Goal: Task Accomplishment & Management: Manage account settings

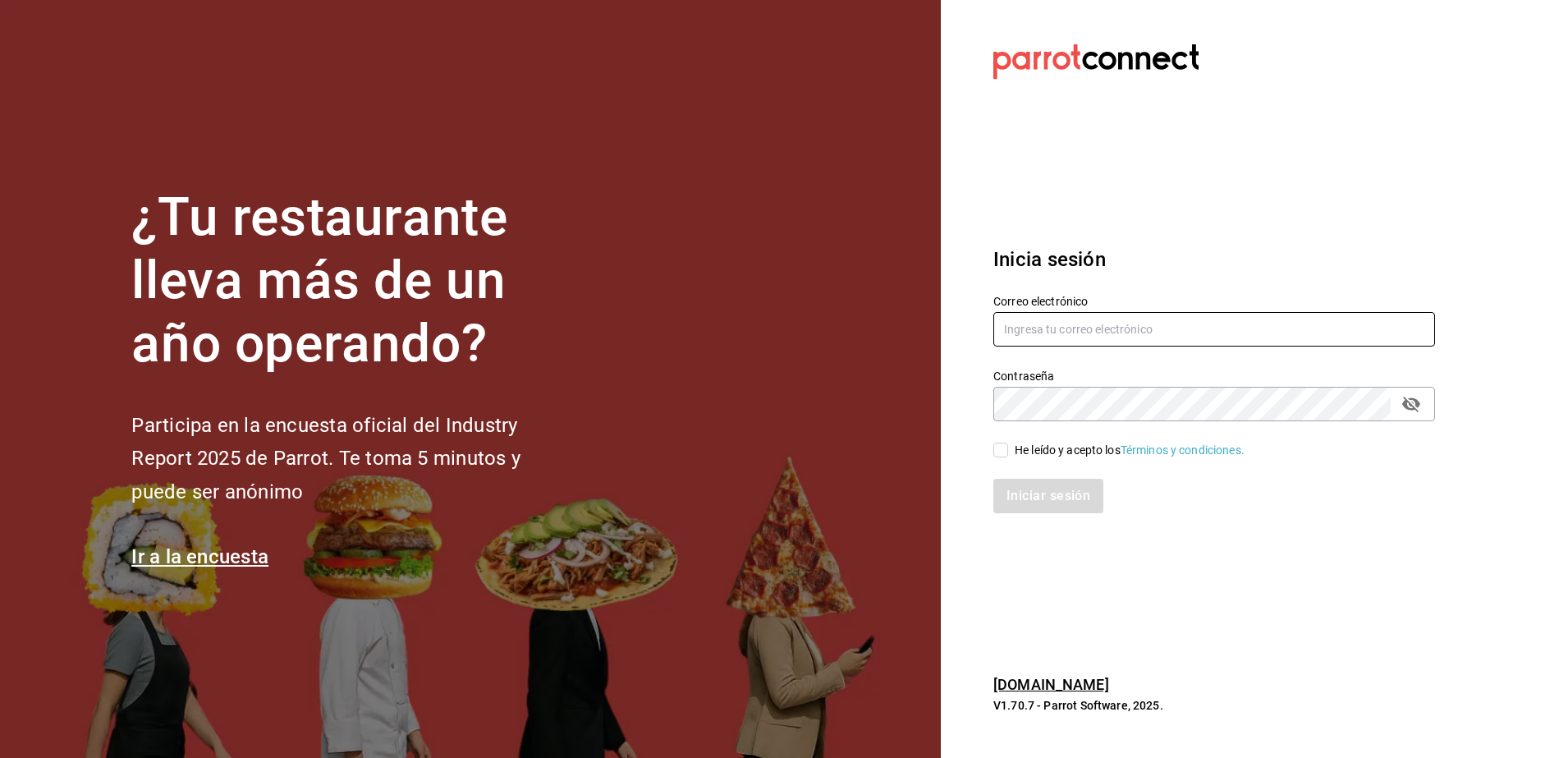
click at [1215, 339] on input "text" at bounding box center [1214, 329] width 442 height 34
type input "[EMAIL_ADDRESS][DOMAIN_NAME]"
click at [997, 449] on input "He leído y acepto los Términos y condiciones." at bounding box center [1000, 450] width 14 height 14
checkbox input "true"
click at [1032, 492] on button "Iniciar sesión" at bounding box center [1049, 496] width 112 height 34
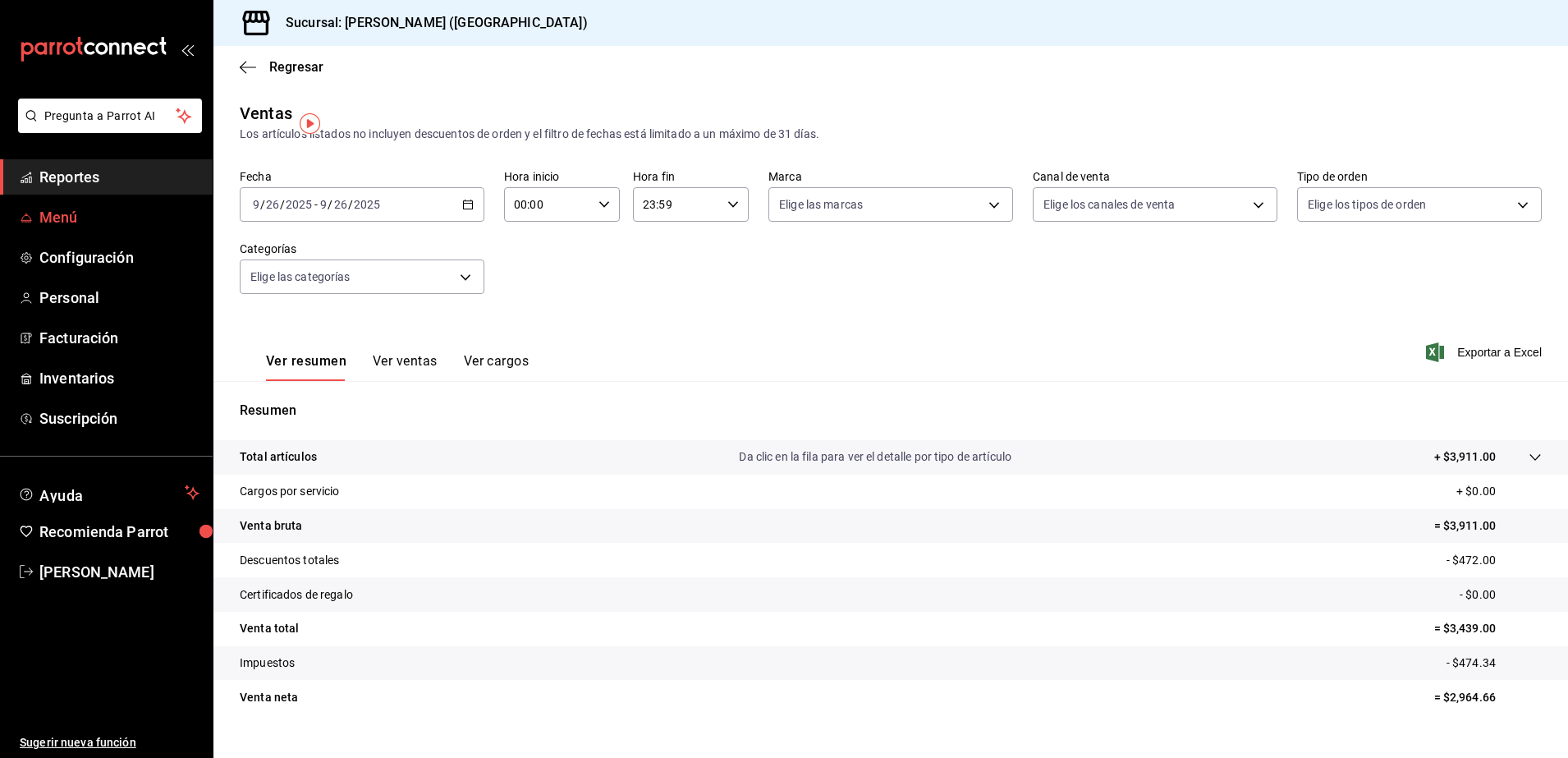
click at [135, 214] on span "Menú" at bounding box center [119, 216] width 160 height 22
